Goal: Find contact information: Find contact information

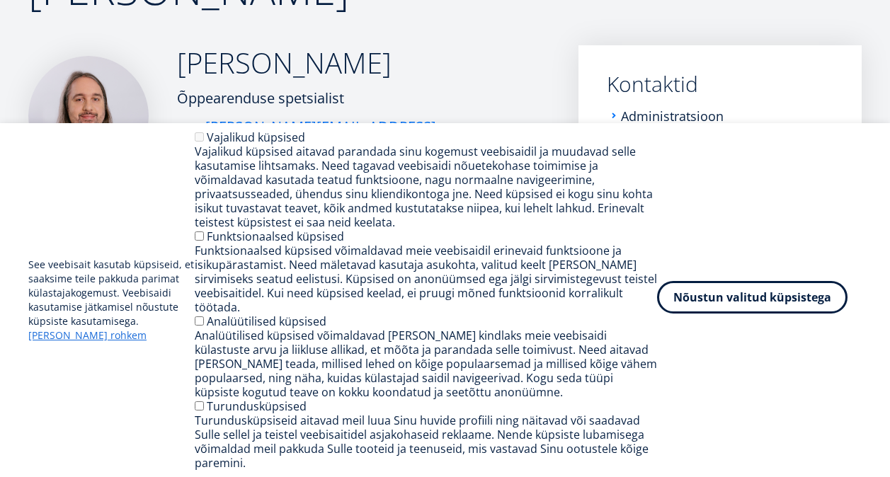
click at [758, 314] on button "Nõustun valitud küpsistega" at bounding box center [752, 297] width 190 height 33
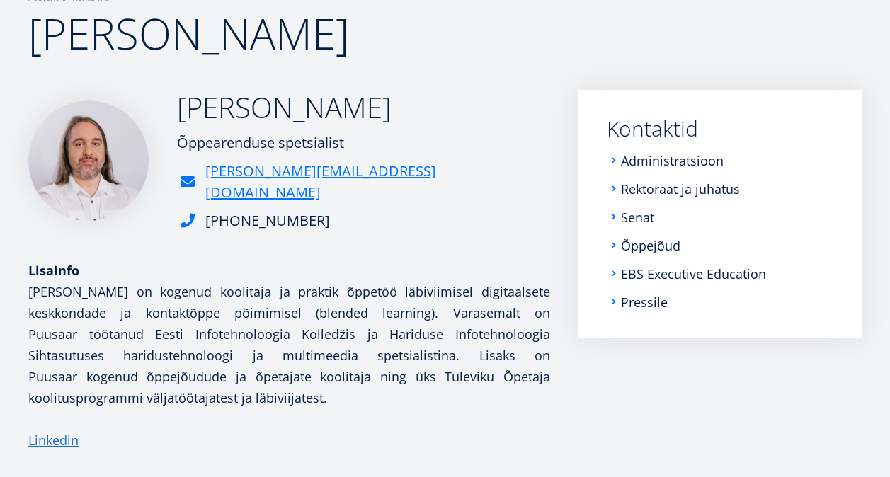
scroll to position [116, 0]
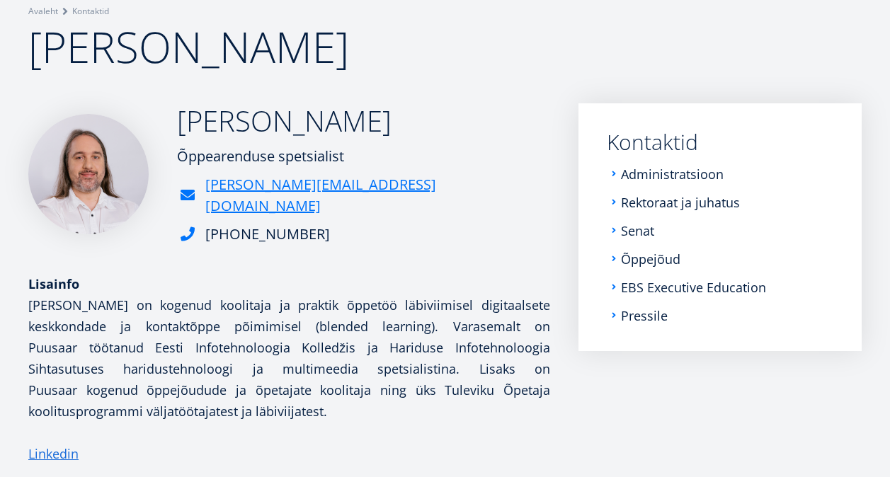
drag, startPoint x: 520, startPoint y: 177, endPoint x: 515, endPoint y: 168, distance: 10.1
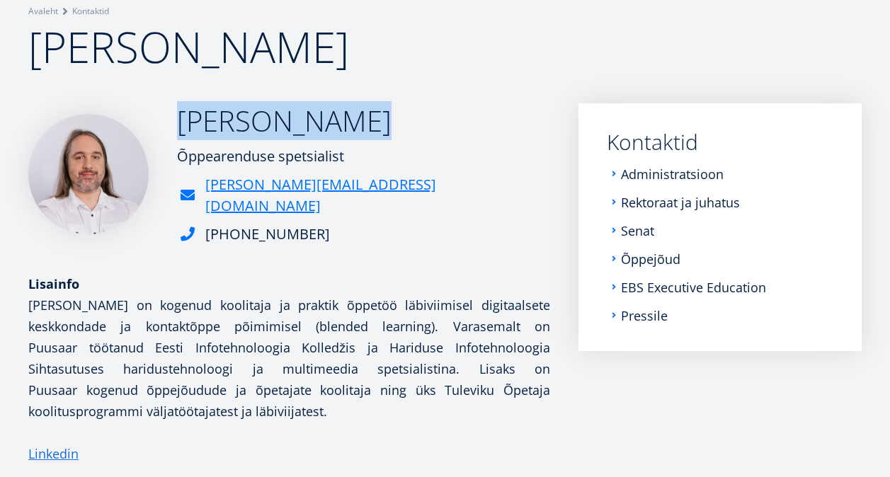
drag, startPoint x: 174, startPoint y: 125, endPoint x: 404, endPoint y: 129, distance: 230.2
click at [404, 129] on div "Marko Puusaar Õppearenduse spetsialist marko.puusaar@ebs.ee +372 5552 0783" at bounding box center [289, 174] width 522 height 142
click at [646, 231] on link "Senat" at bounding box center [638, 231] width 33 height 14
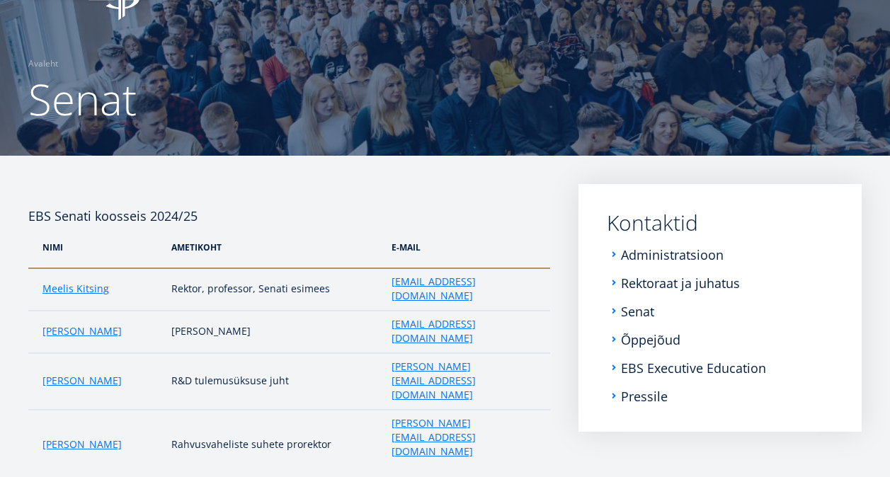
scroll to position [142, 0]
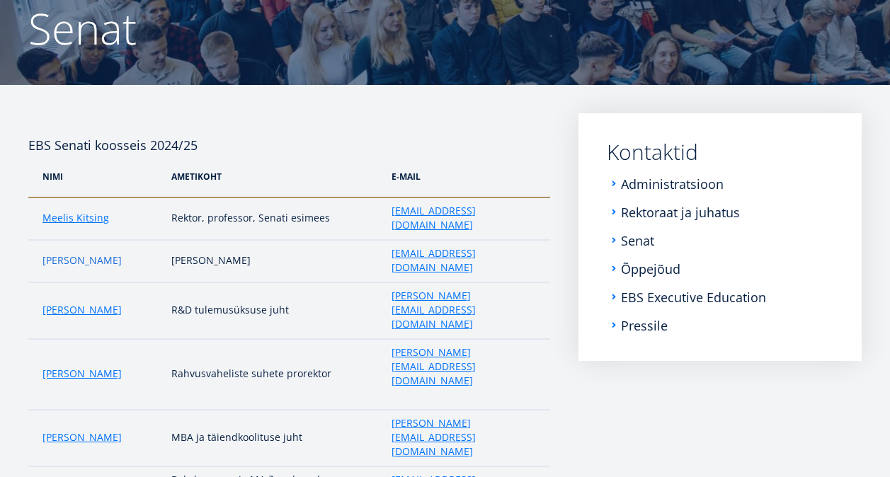
click at [97, 253] on link "[PERSON_NAME]" at bounding box center [81, 260] width 79 height 14
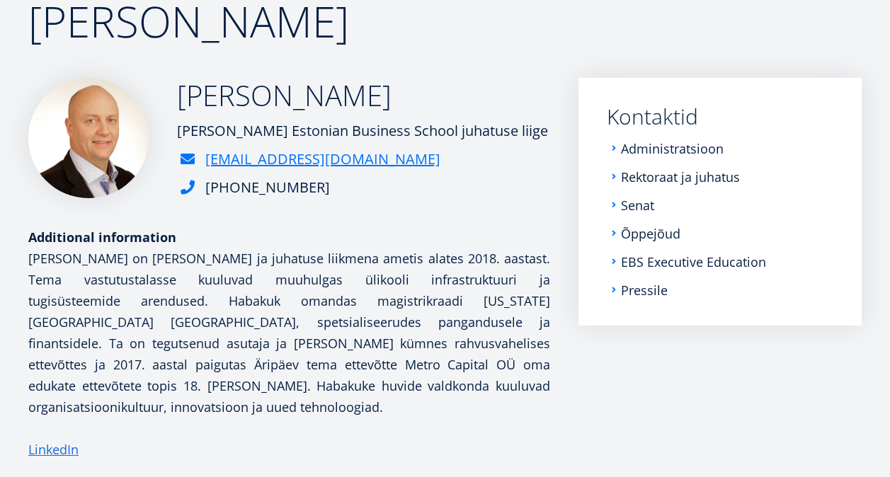
scroll to position [566, 0]
